Goal: Information Seeking & Learning: Learn about a topic

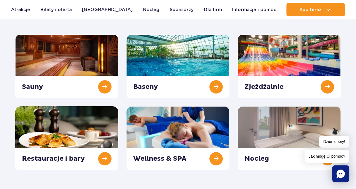
scroll to position [71, 0]
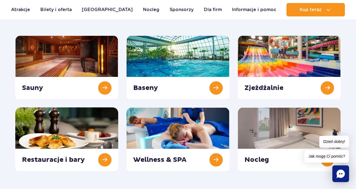
click at [152, 82] on link at bounding box center [178, 68] width 103 height 64
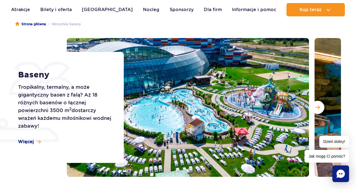
scroll to position [60, 0]
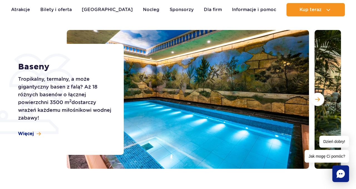
click at [21, 12] on link "Atrakcje" at bounding box center [20, 9] width 19 height 13
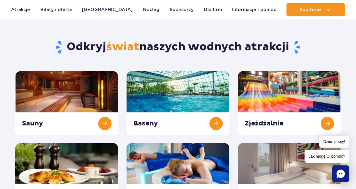
scroll to position [35, 0]
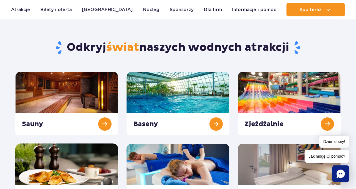
click at [324, 121] on link at bounding box center [289, 104] width 103 height 64
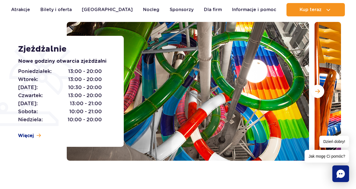
click at [26, 139] on span "Więcej" at bounding box center [26, 136] width 16 height 6
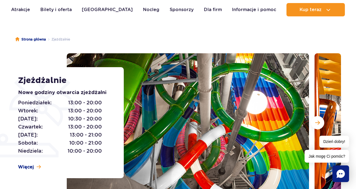
scroll to position [25, 0]
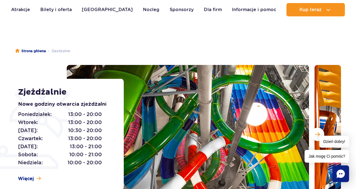
click at [21, 6] on link "Atrakcje" at bounding box center [20, 9] width 19 height 13
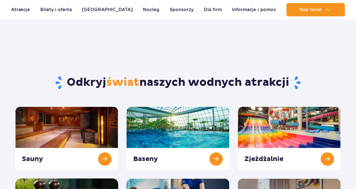
click at [213, 107] on link at bounding box center [178, 139] width 103 height 64
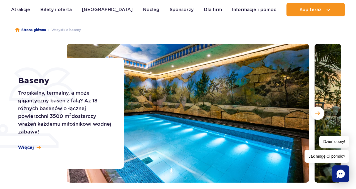
scroll to position [104, 0]
